Goal: Task Accomplishment & Management: Use online tool/utility

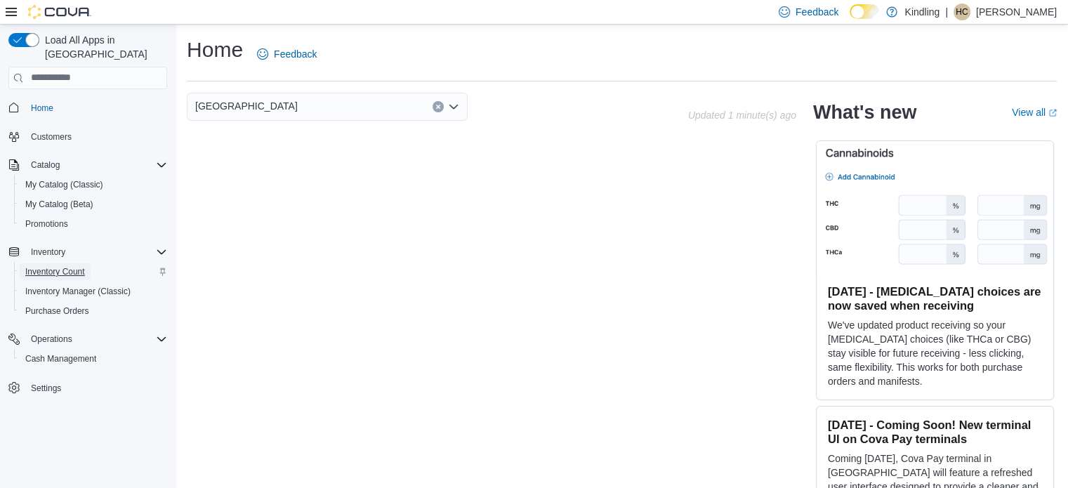
click at [70, 266] on span "Inventory Count" at bounding box center [55, 271] width 60 height 11
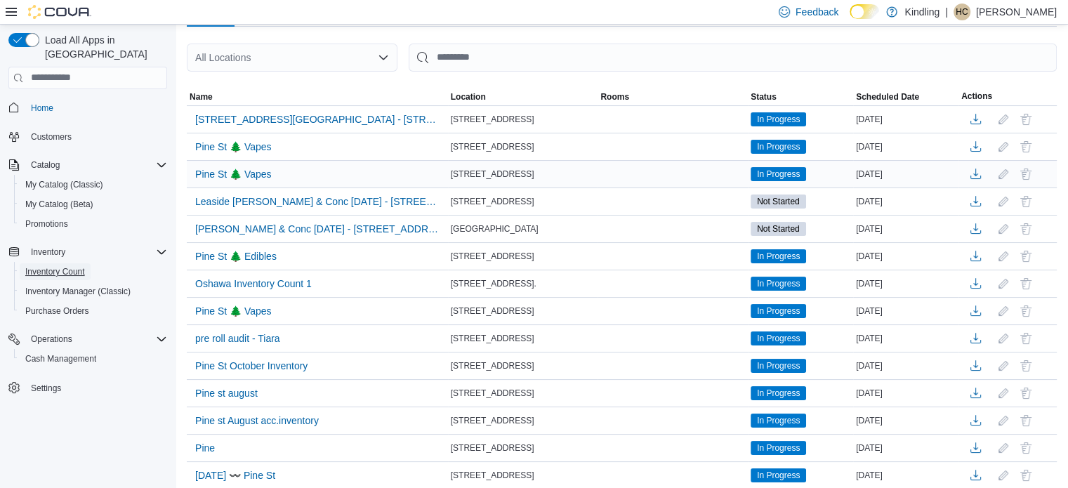
scroll to position [179, 0]
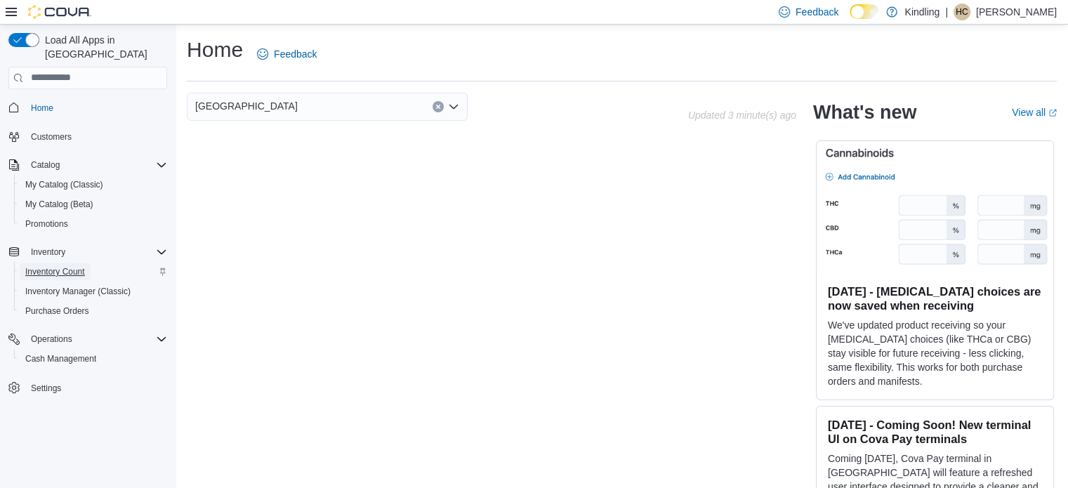
click at [48, 266] on span "Inventory Count" at bounding box center [55, 271] width 60 height 11
